Goal: Find specific page/section: Find specific page/section

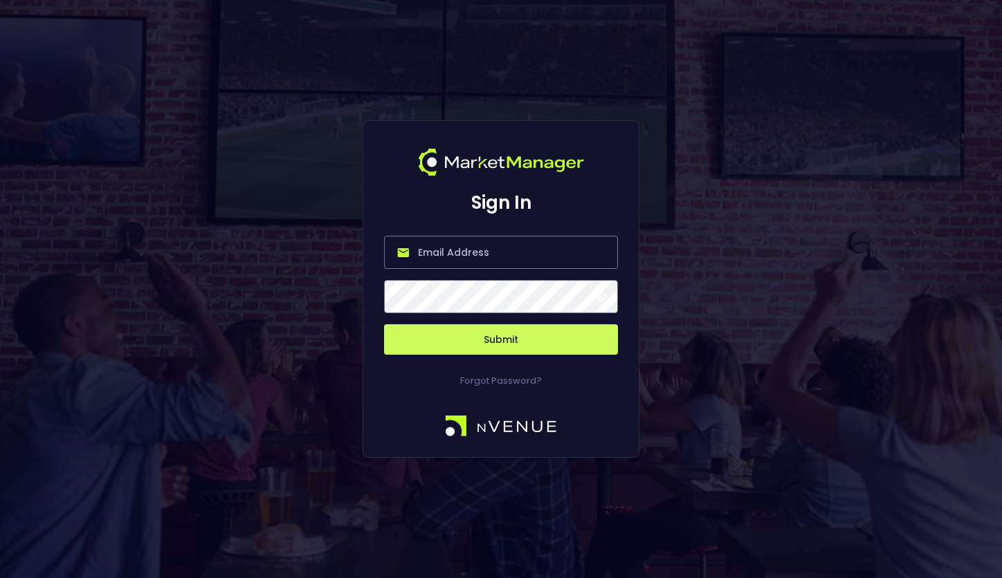
type input "salim@nvenue.com"
click at [501, 340] on button "Submit" at bounding box center [501, 339] width 234 height 30
click at [455, 341] on button "Submit" at bounding box center [501, 339] width 234 height 30
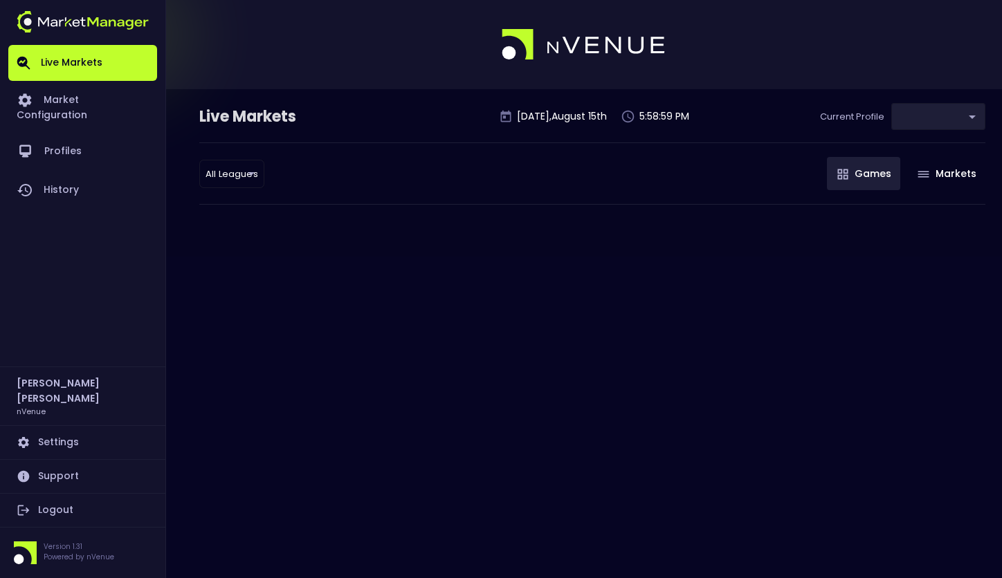
type input "0d810fa5-e353-4d9c-b11d-31f095cae871"
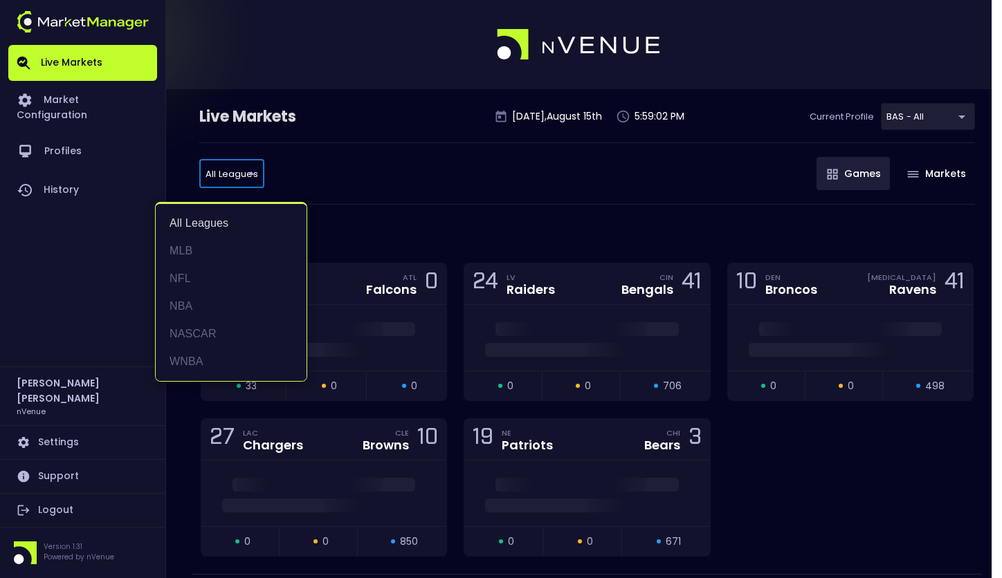
click at [194, 251] on li "MLB" at bounding box center [231, 251] width 151 height 28
type input "MLB"
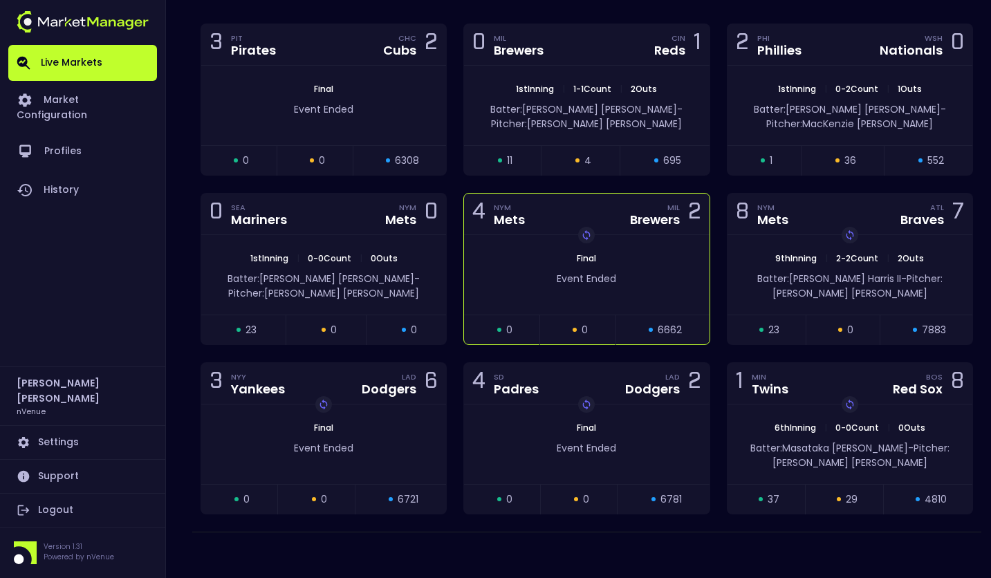
scroll to position [246, 0]
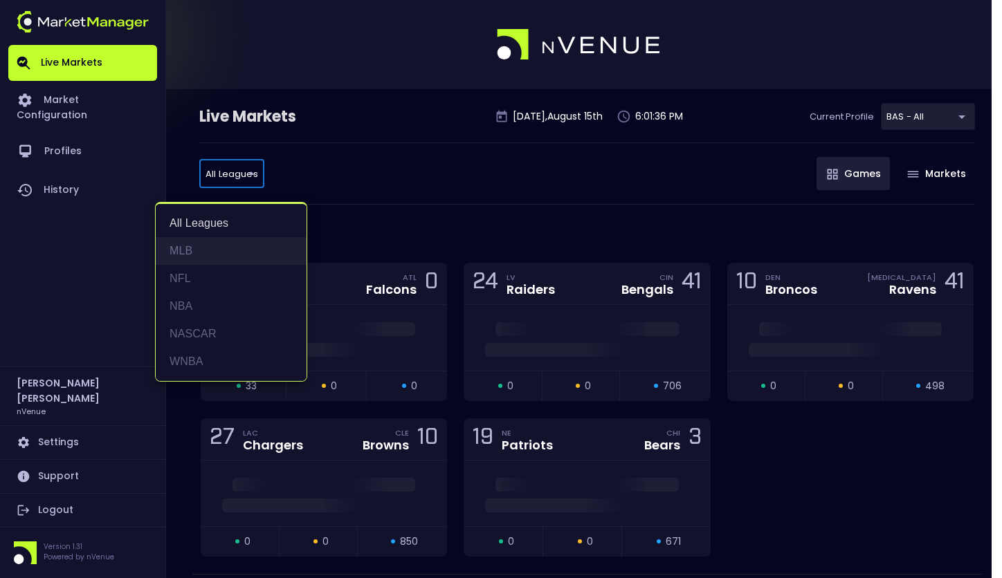
click at [210, 253] on li "MLB" at bounding box center [231, 251] width 151 height 28
type input "MLB"
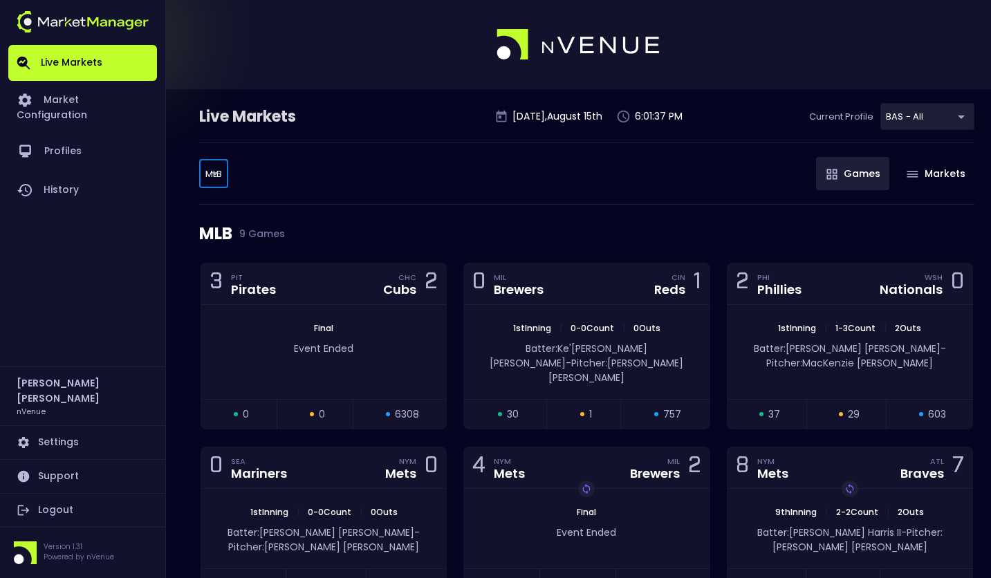
click at [484, 209] on div "MLB 9 Games" at bounding box center [587, 234] width 776 height 58
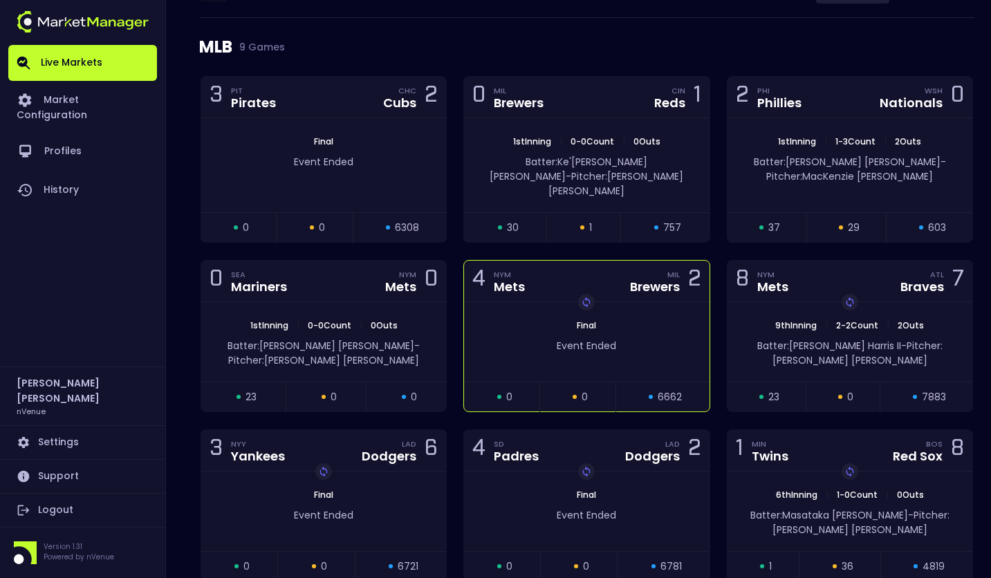
scroll to position [180, 0]
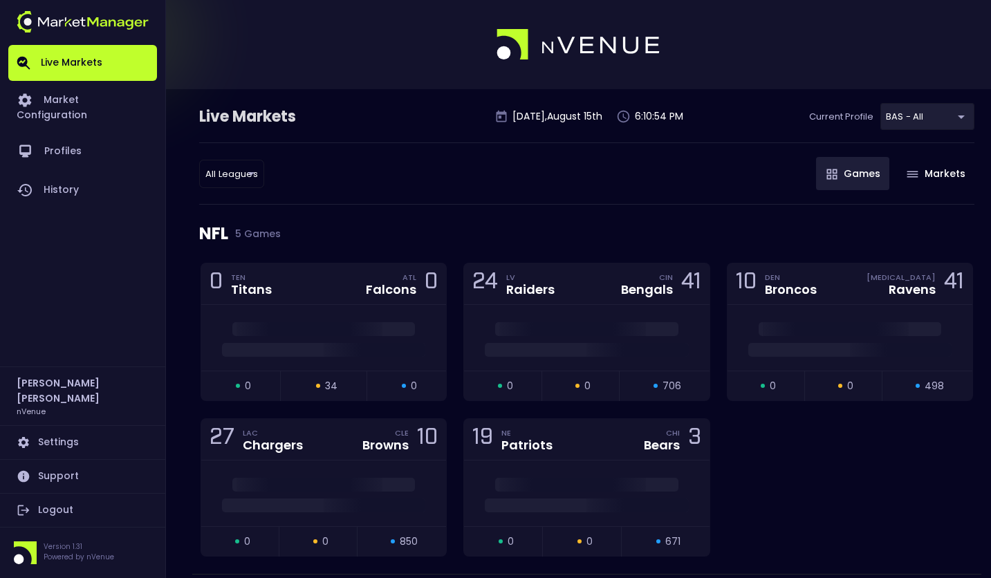
scroll to position [19, 0]
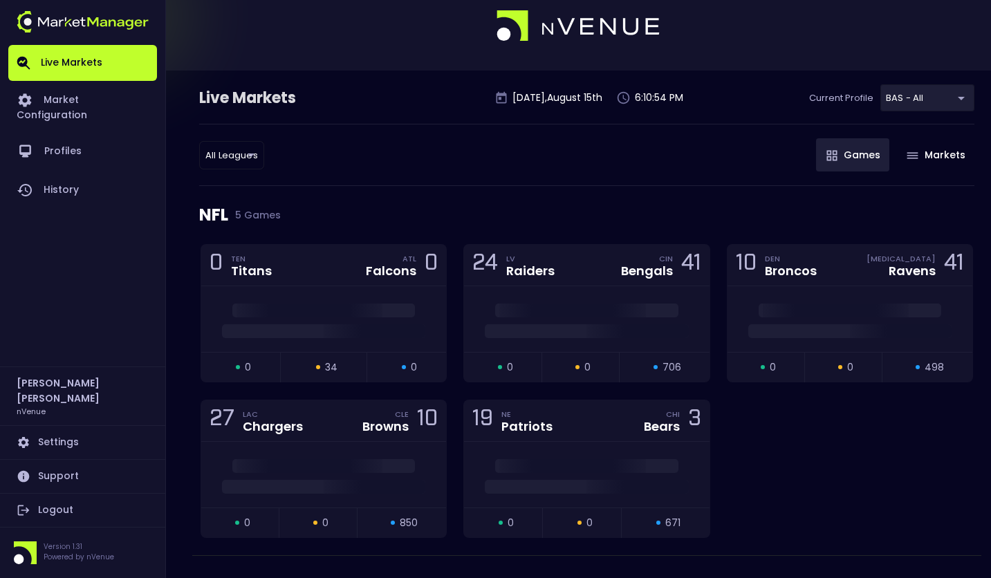
click at [264, 158] on div "All Leagues all leagues ​ Games Markets" at bounding box center [587, 155] width 776 height 62
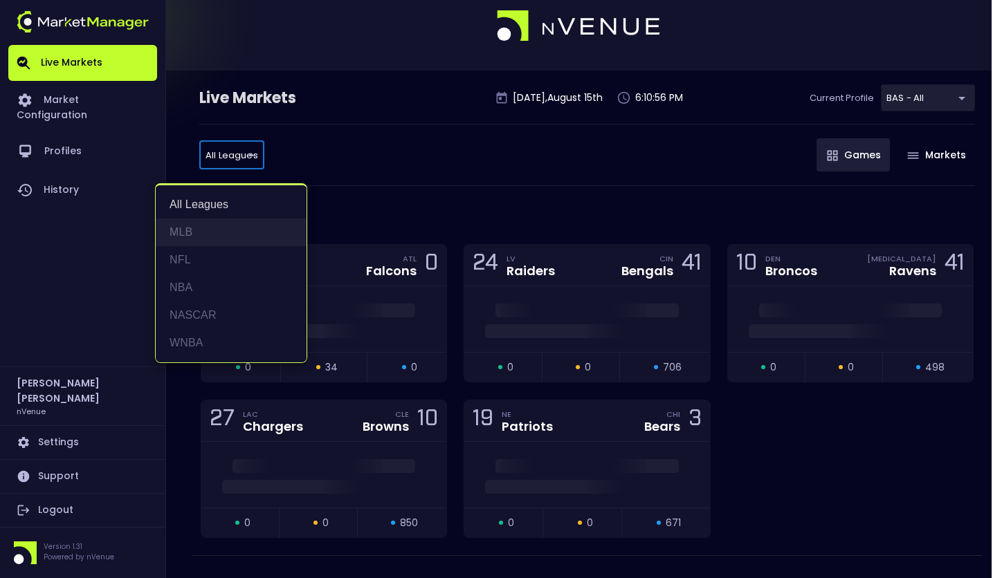
click at [225, 235] on li "MLB" at bounding box center [231, 233] width 151 height 28
type input "MLB"
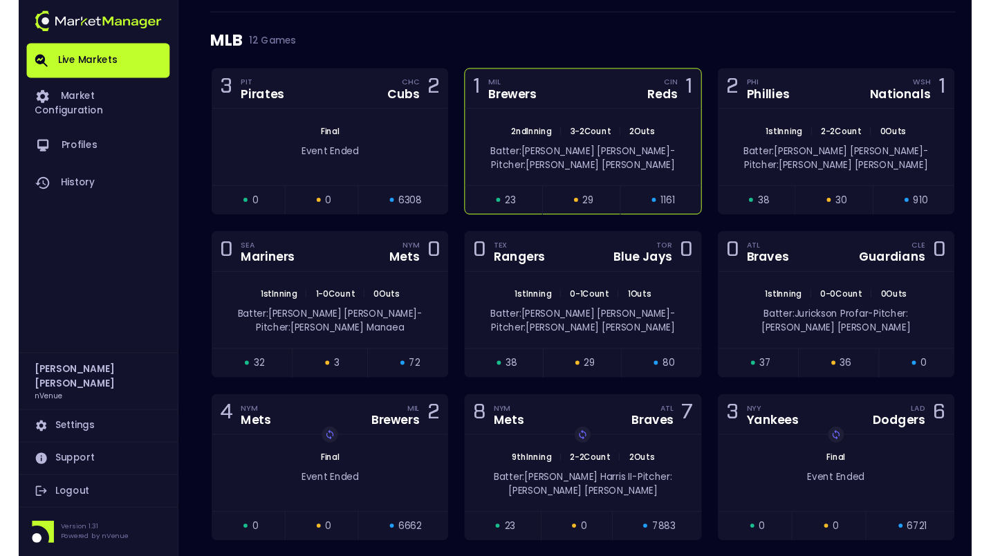
scroll to position [193, 0]
